Goal: Find specific page/section: Find specific page/section

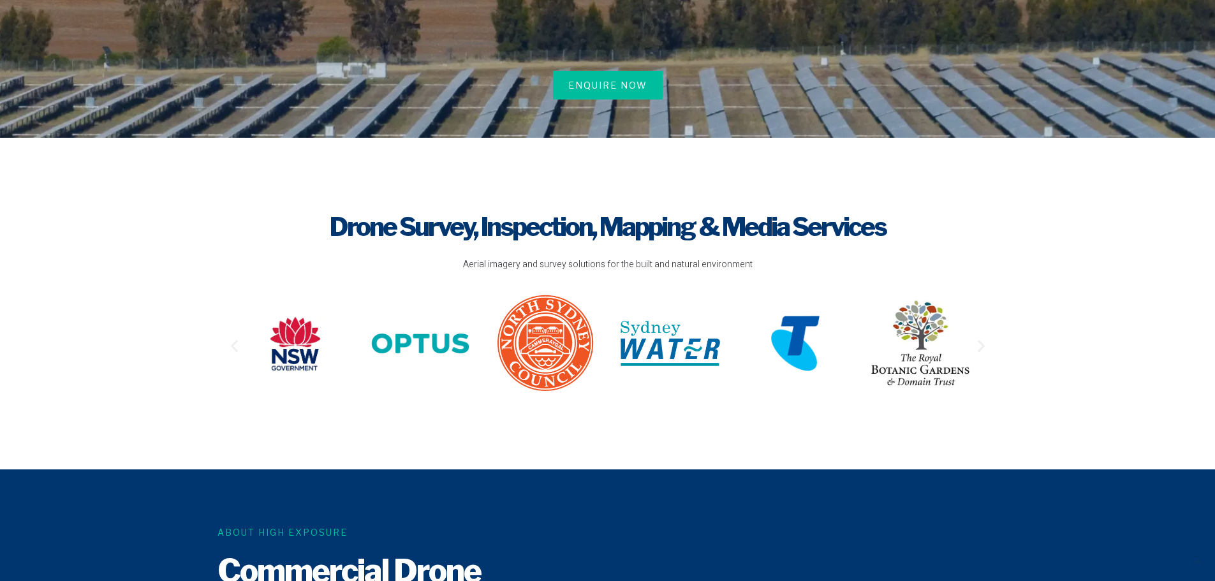
scroll to position [319, 0]
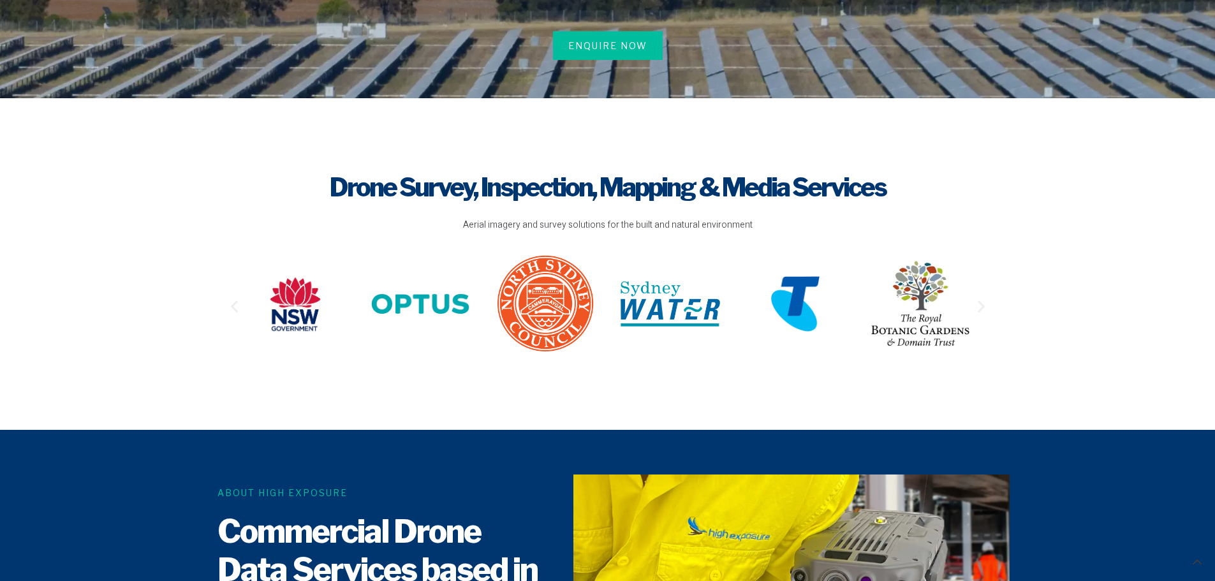
click at [602, 175] on h1 "Drone Survey, Inspection, Mapping & Media Services" at bounding box center [607, 188] width 763 height 36
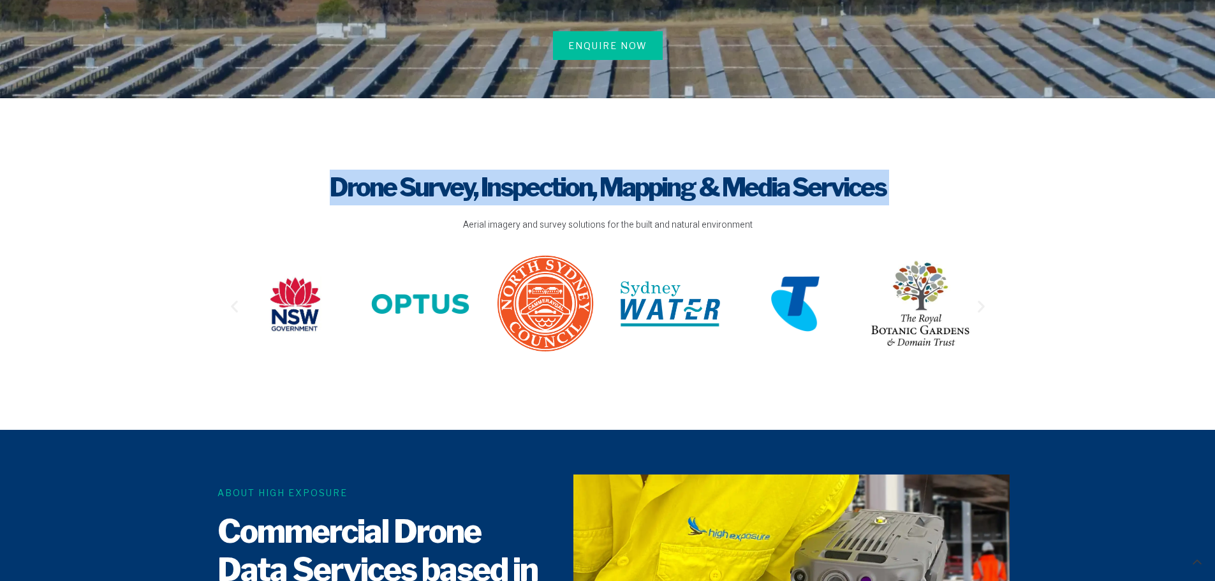
click at [602, 175] on h1 "Drone Survey, Inspection, Mapping & Media Services" at bounding box center [607, 188] width 763 height 36
click at [590, 175] on h1 "Drone Survey, Inspection, Mapping & Media Services" at bounding box center [607, 188] width 763 height 36
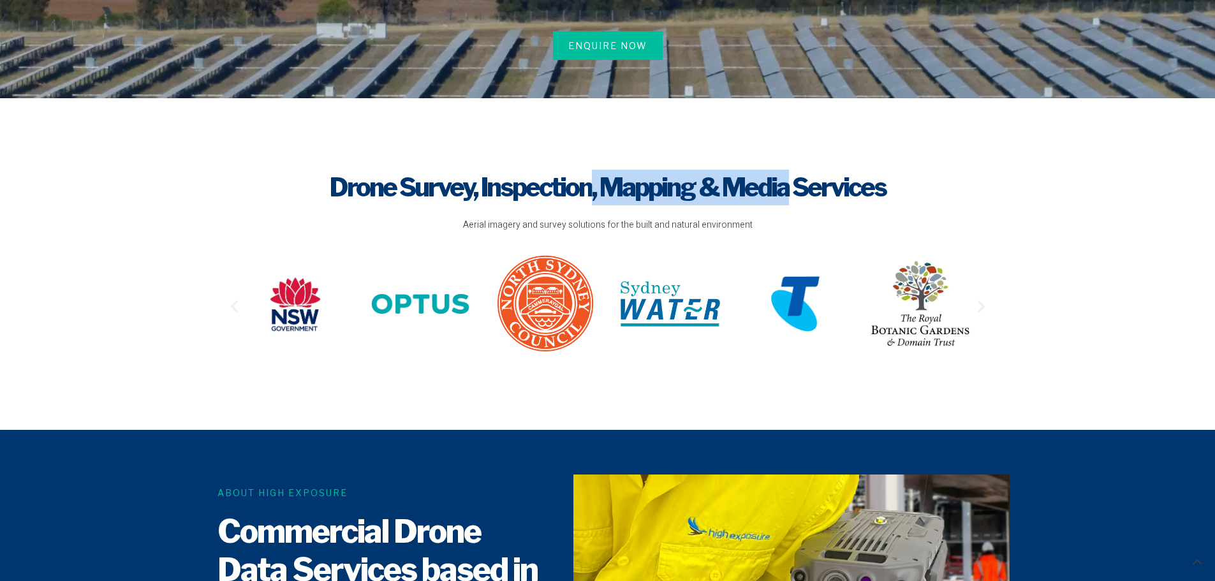
drag, startPoint x: 590, startPoint y: 175, endPoint x: 724, endPoint y: 177, distance: 133.3
click at [724, 177] on h1 "Drone Survey, Inspection, Mapping & Media Services" at bounding box center [607, 188] width 763 height 36
drag, startPoint x: 724, startPoint y: 177, endPoint x: 575, endPoint y: 170, distance: 148.7
click at [575, 170] on h1 "Drone Survey, Inspection, Mapping & Media Services" at bounding box center [607, 188] width 763 height 36
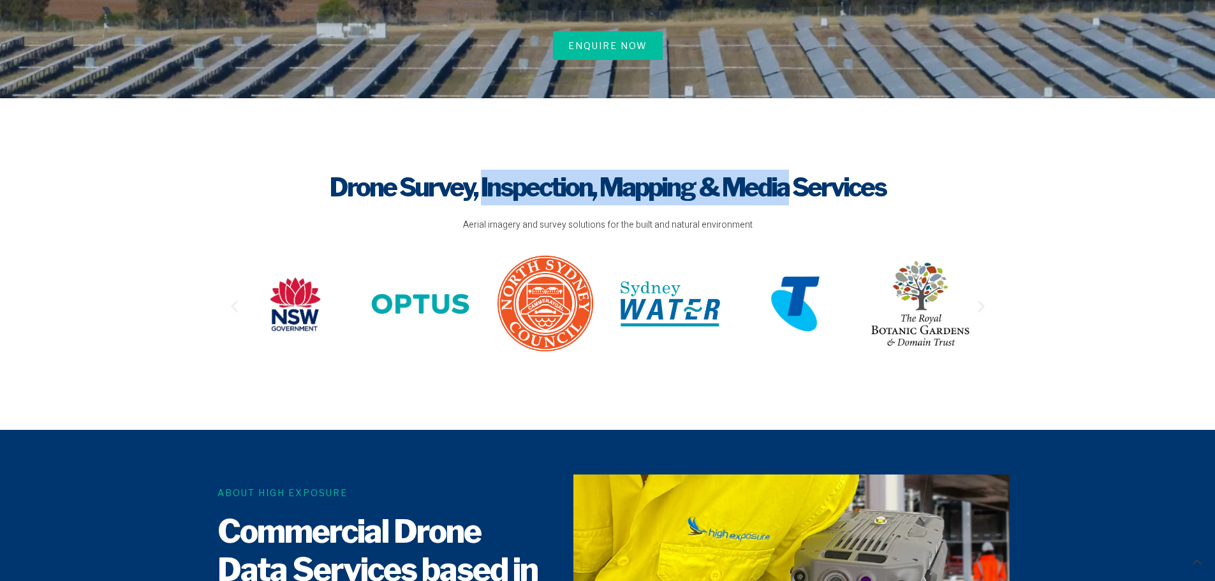
click at [575, 170] on h1 "Drone Survey, Inspection, Mapping & Media Services" at bounding box center [607, 188] width 763 height 36
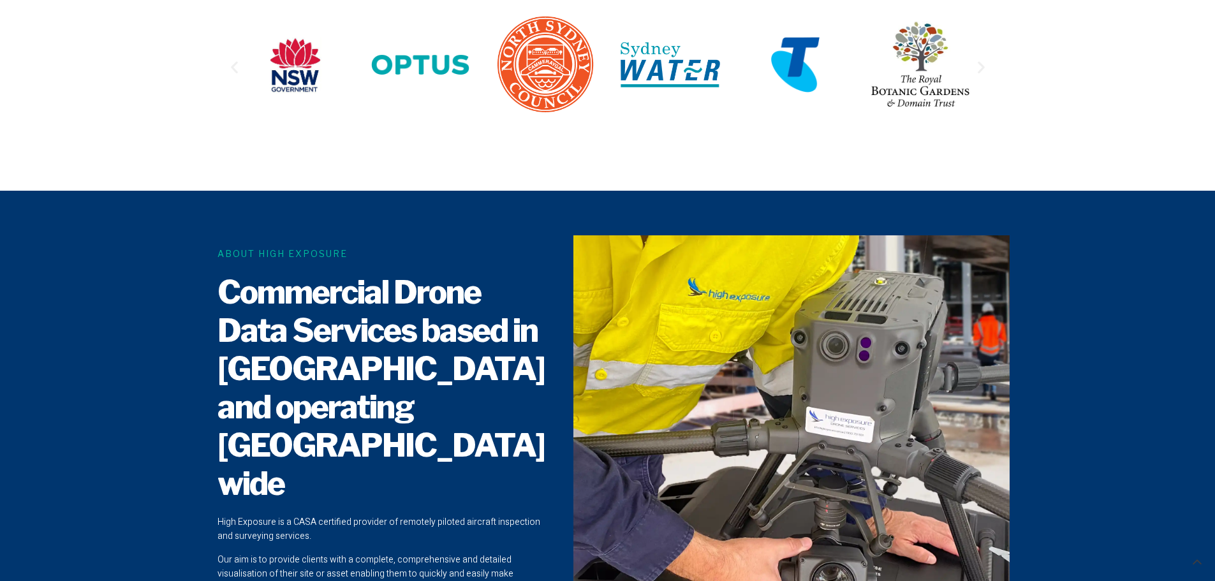
scroll to position [638, 0]
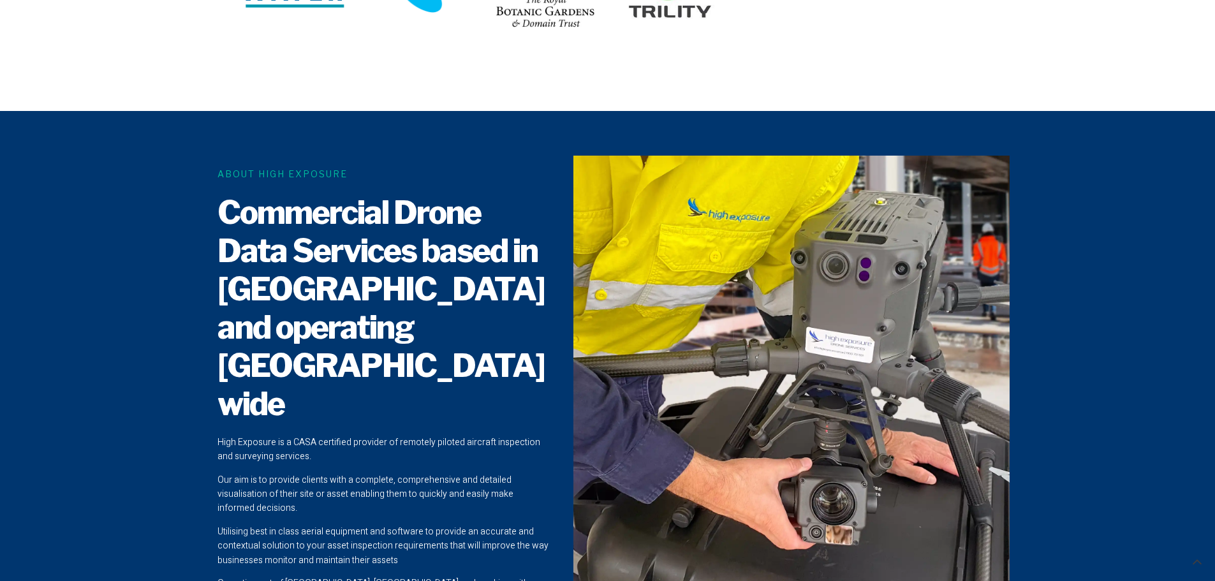
click at [431, 230] on h2 "Commercial Drone Data Services based in [GEOGRAPHIC_DATA] and operating [GEOGRA…" at bounding box center [383, 308] width 332 height 230
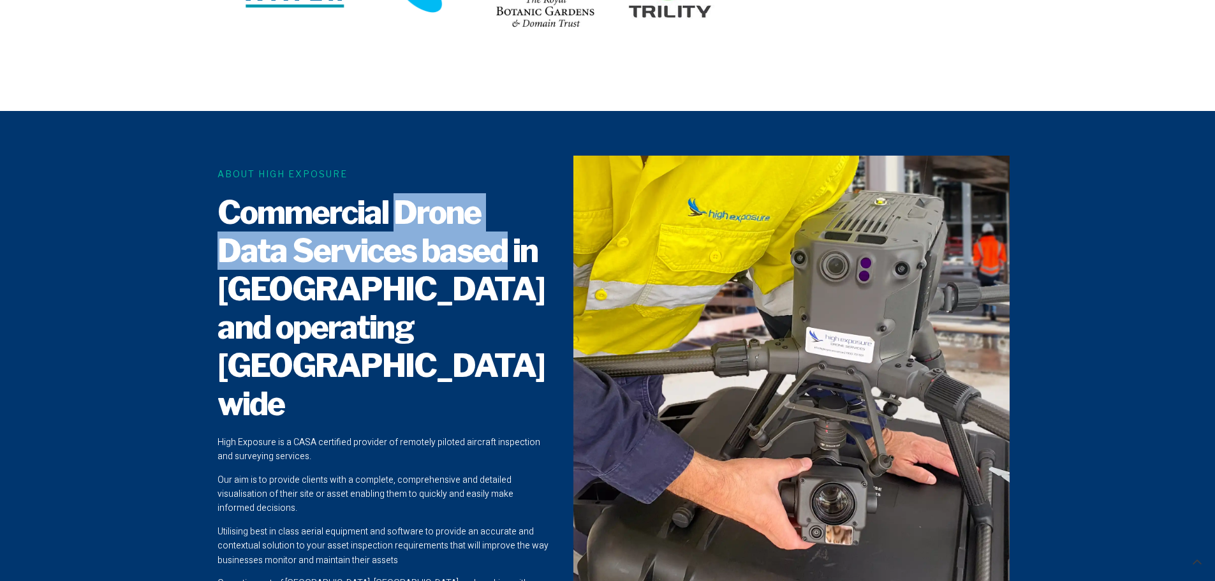
drag, startPoint x: 431, startPoint y: 230, endPoint x: 435, endPoint y: 261, distance: 30.9
click at [435, 261] on h2 "Commercial Drone Data Services based in [GEOGRAPHIC_DATA] and operating [GEOGRA…" at bounding box center [383, 308] width 332 height 230
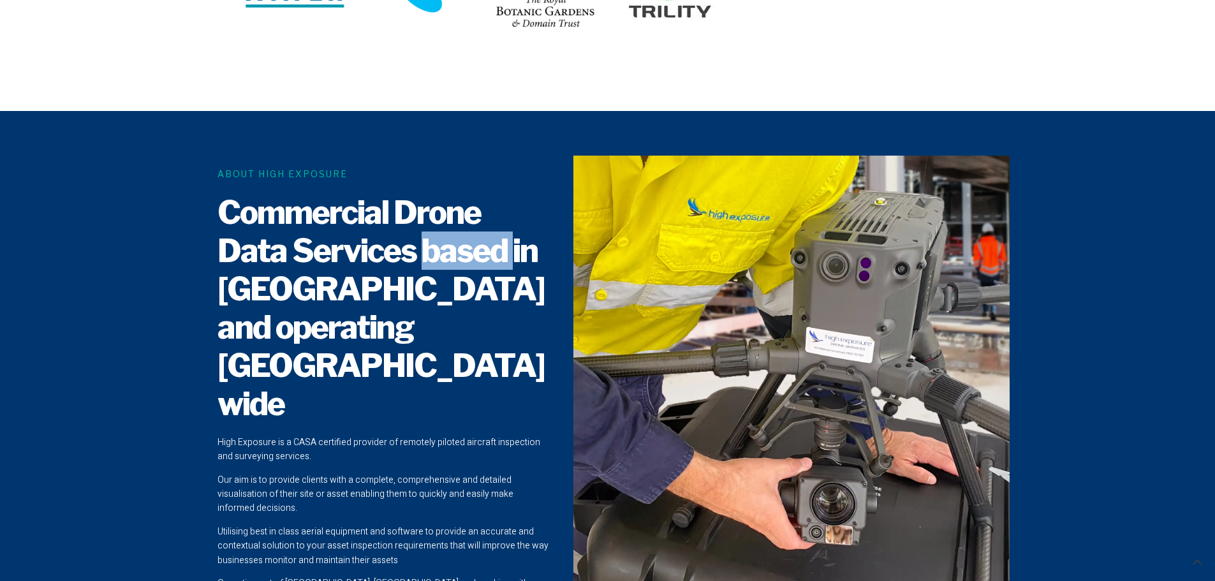
click at [435, 261] on h2 "Commercial Drone Data Services based in [GEOGRAPHIC_DATA] and operating [GEOGRA…" at bounding box center [383, 308] width 332 height 230
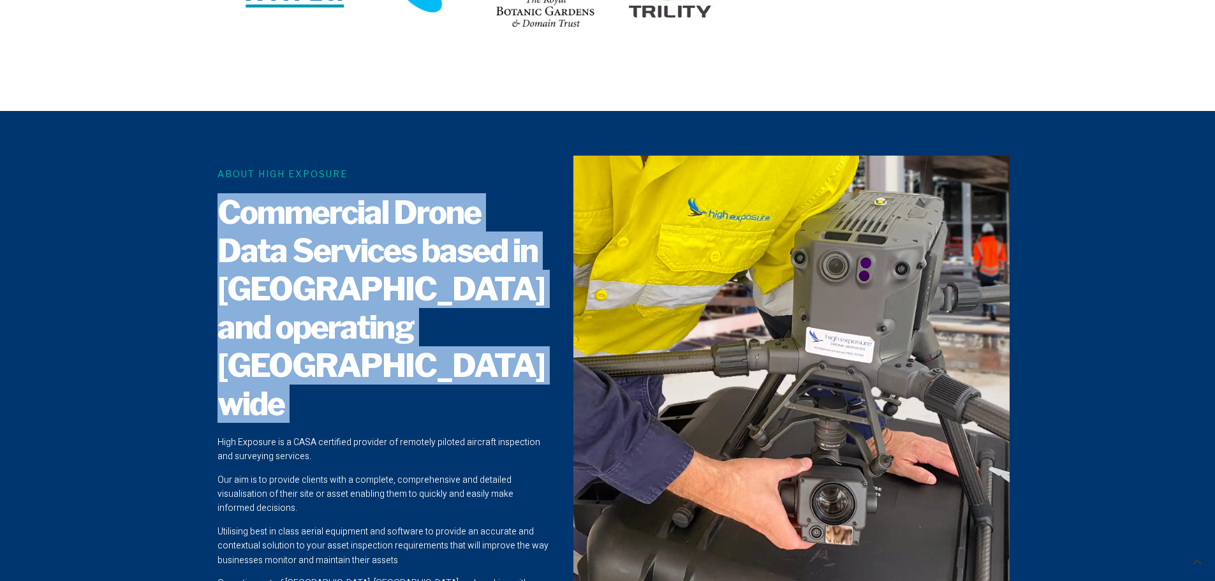
drag, startPoint x: 435, startPoint y: 261, endPoint x: 447, endPoint y: 304, distance: 44.8
click at [447, 304] on h2 "Commercial Drone Data Services based in [GEOGRAPHIC_DATA] and operating [GEOGRA…" at bounding box center [383, 308] width 332 height 230
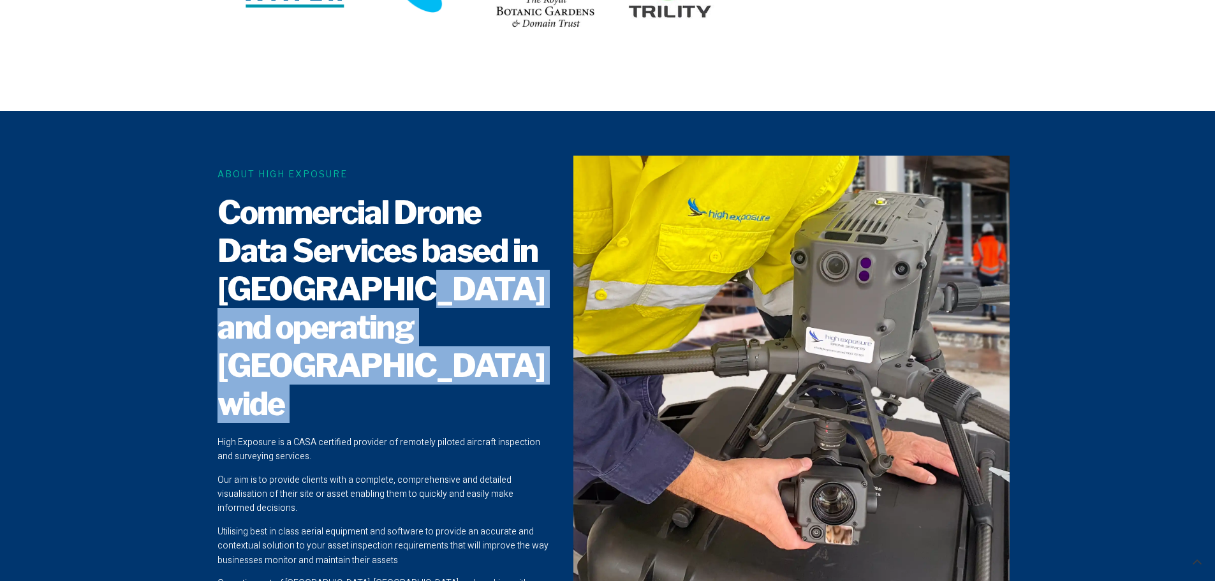
drag, startPoint x: 447, startPoint y: 304, endPoint x: 448, endPoint y: 326, distance: 22.4
click at [448, 326] on h2 "Commercial Drone Data Services based in [GEOGRAPHIC_DATA] and operating [GEOGRA…" at bounding box center [383, 308] width 332 height 230
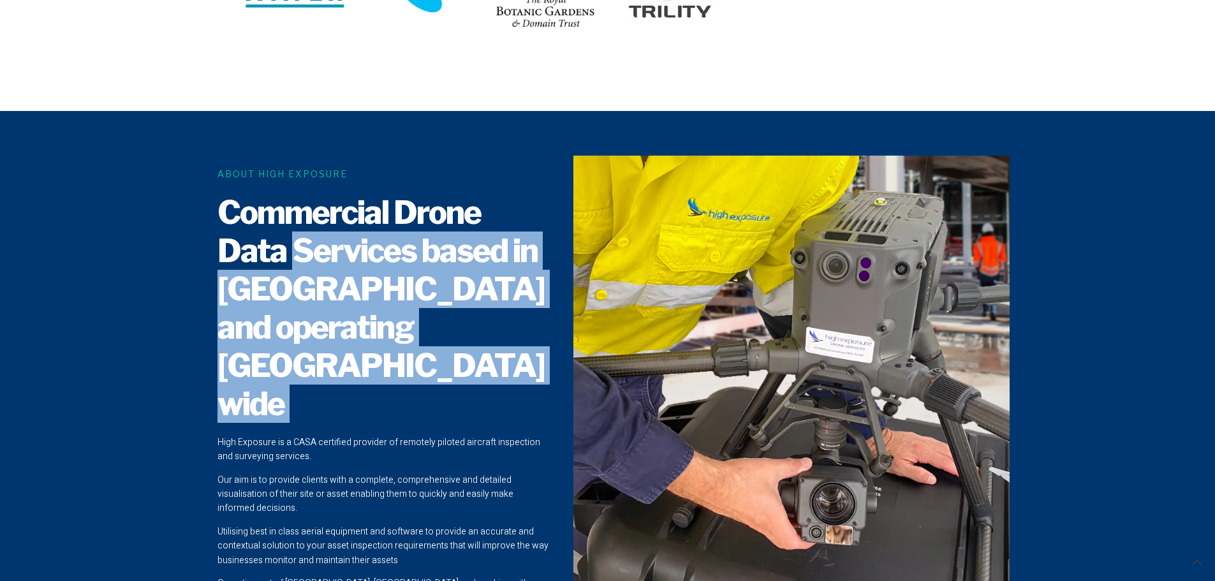
drag, startPoint x: 448, startPoint y: 326, endPoint x: 395, endPoint y: 249, distance: 93.9
click at [395, 249] on h2 "Commercial Drone Data Services based in [GEOGRAPHIC_DATA] and operating [GEOGRA…" at bounding box center [383, 308] width 332 height 230
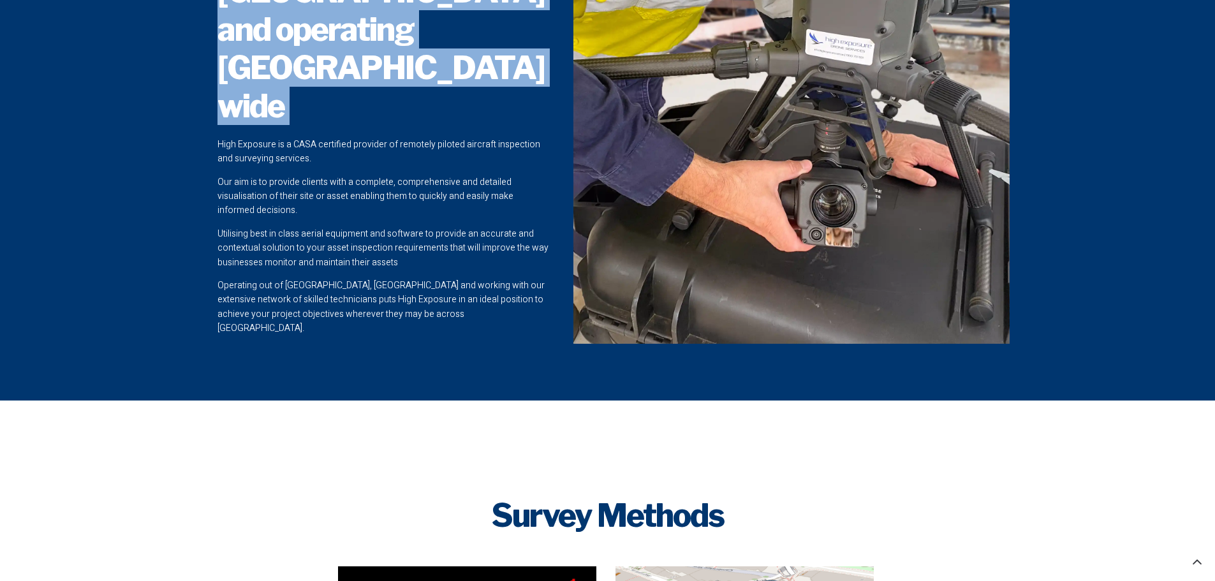
scroll to position [0, 0]
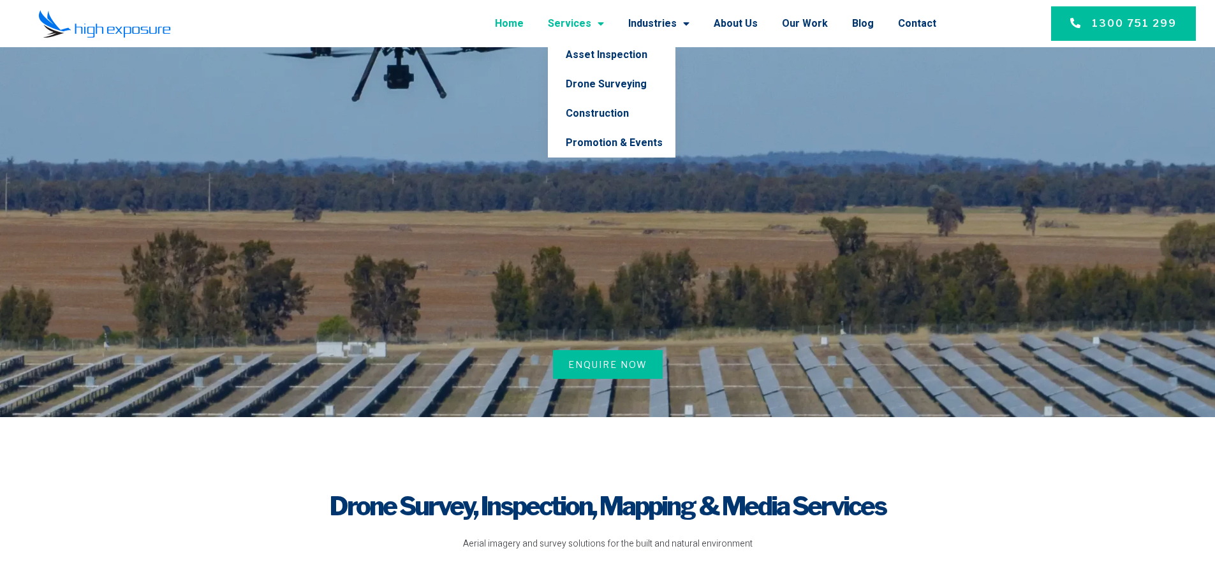
click at [597, 21] on link "Services" at bounding box center [576, 23] width 56 height 33
